Goal: Navigation & Orientation: Find specific page/section

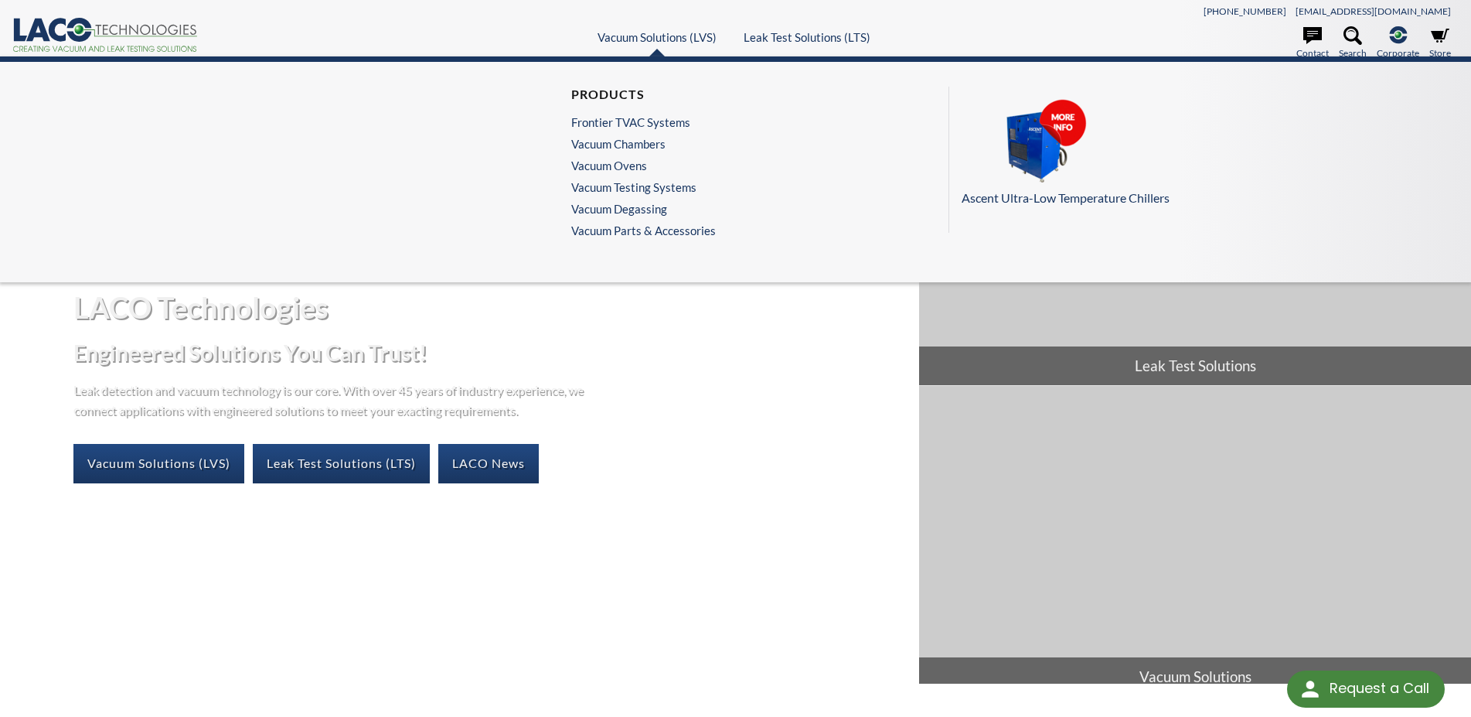
click at [659, 237] on ul "Products Frontier TVAC Systems Vacuum Chambers Vacuum Ovens Vacuum Testing Syst…" at bounding box center [643, 166] width 145 height 158
click at [662, 234] on link "Vacuum Parts & Accessories" at bounding box center [643, 230] width 145 height 14
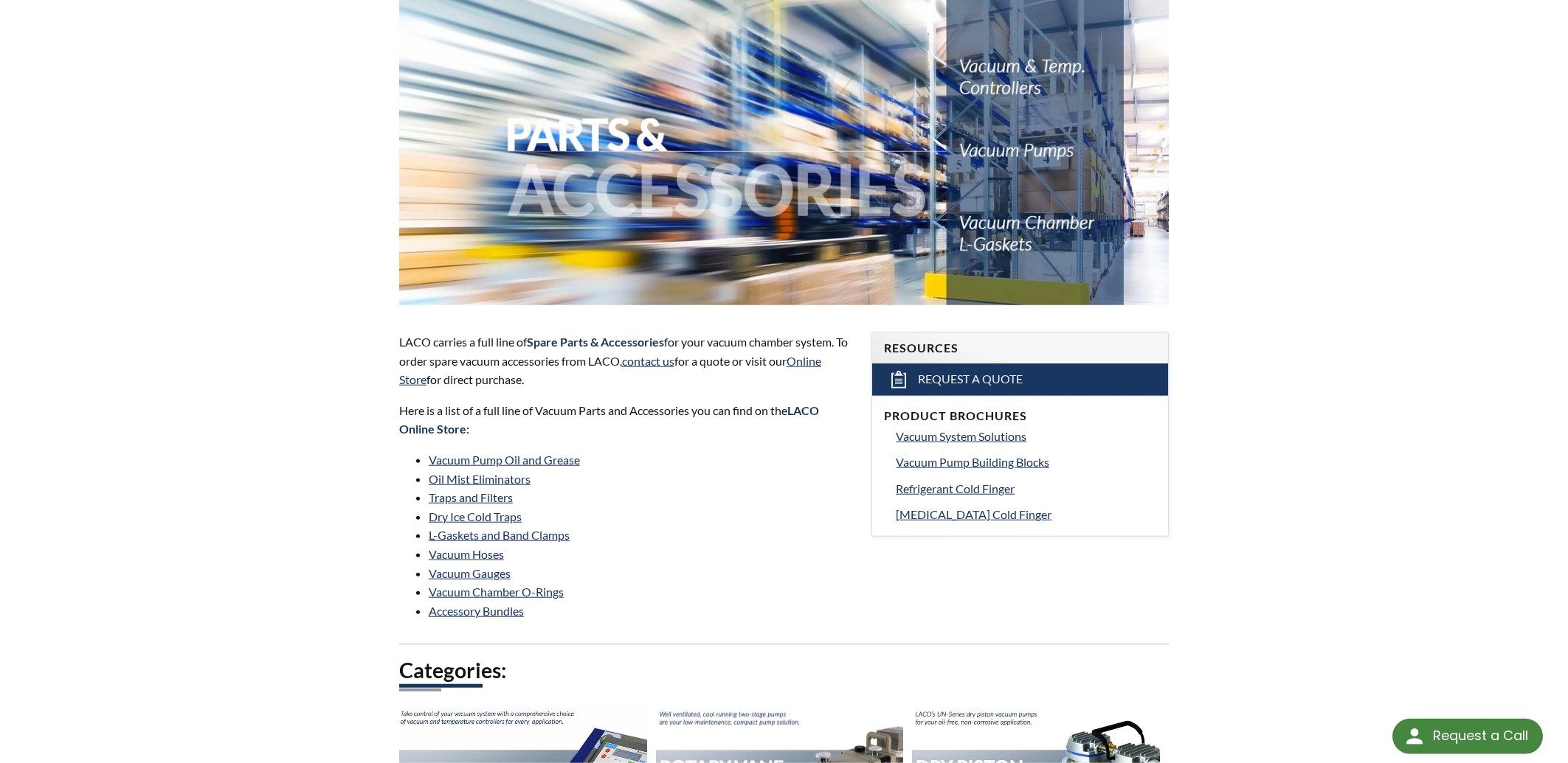
scroll to position [237, 0]
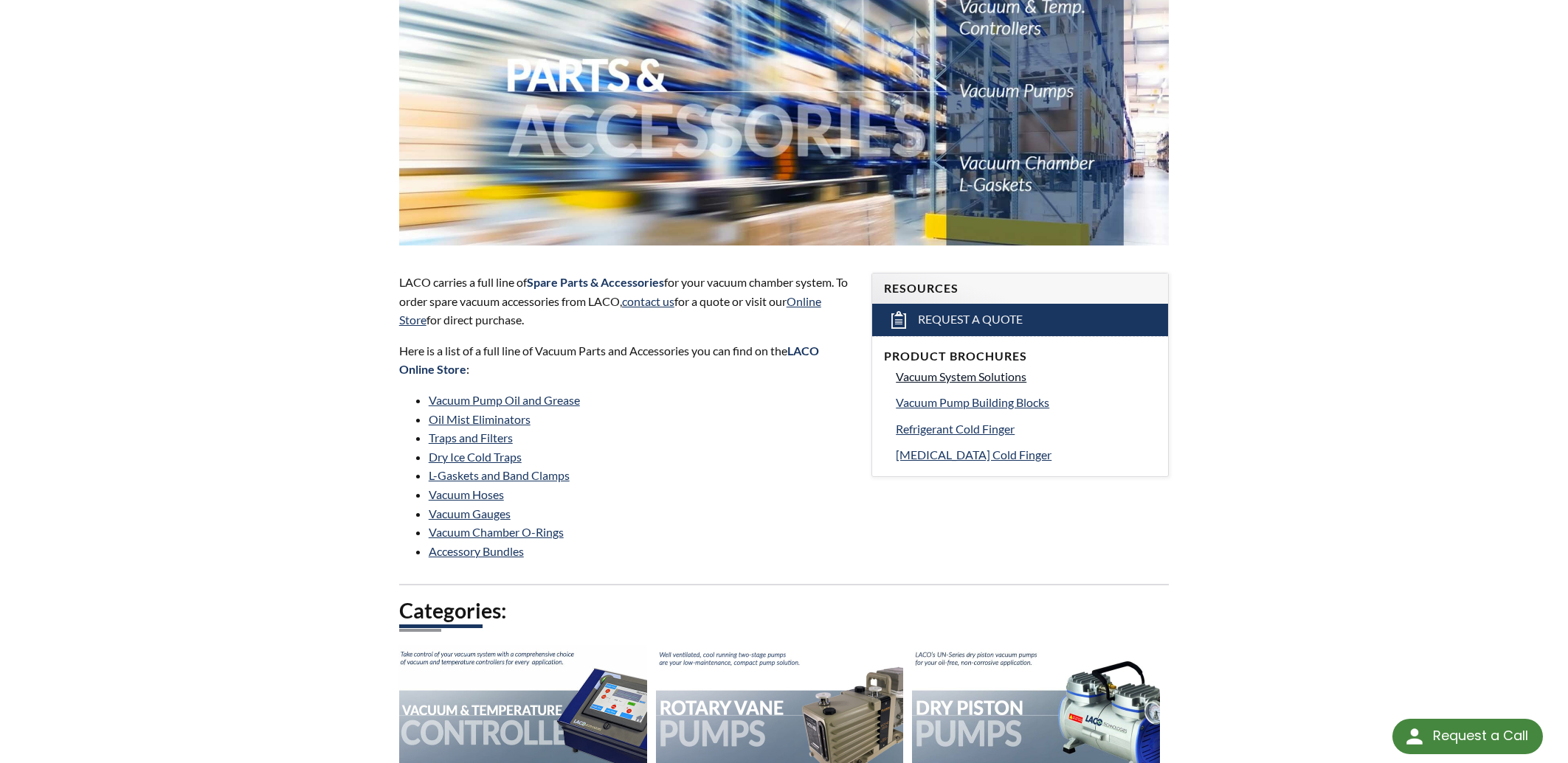
click at [942, 379] on span "Vacuum System Solutions" at bounding box center [961, 376] width 131 height 14
